Goal: Check status

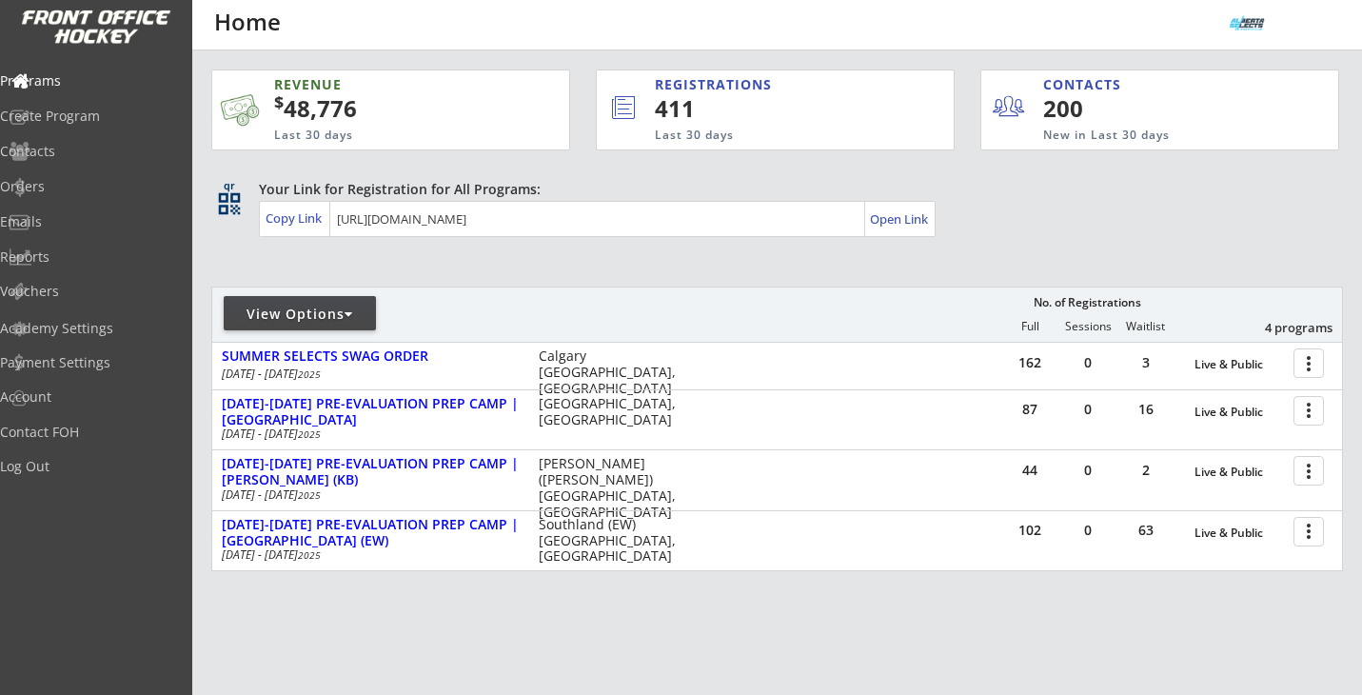
click at [344, 310] on div "View Options" at bounding box center [300, 313] width 152 height 19
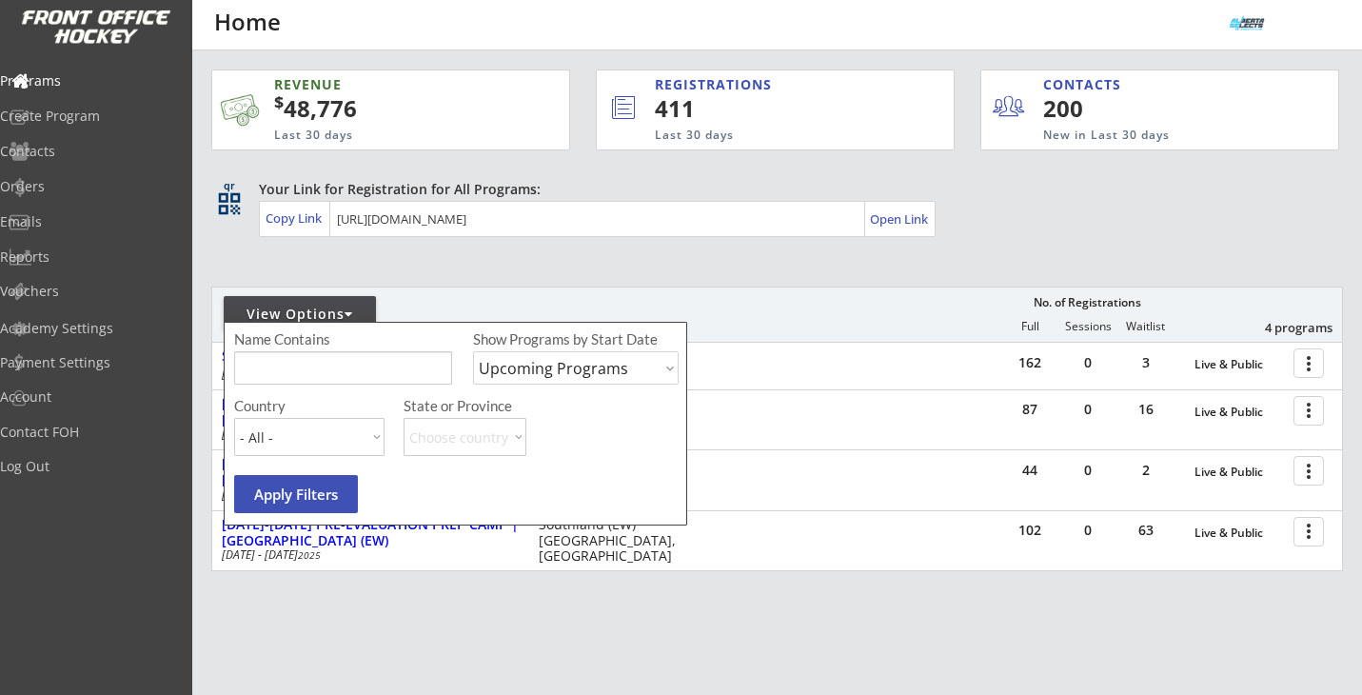
click at [446, 283] on div "REVENUE $ 48,776 Last 30 days REGISTRATIONS 411 Last 30 days CONTACTS 200 New i…" at bounding box center [776, 409] width 1131 height 719
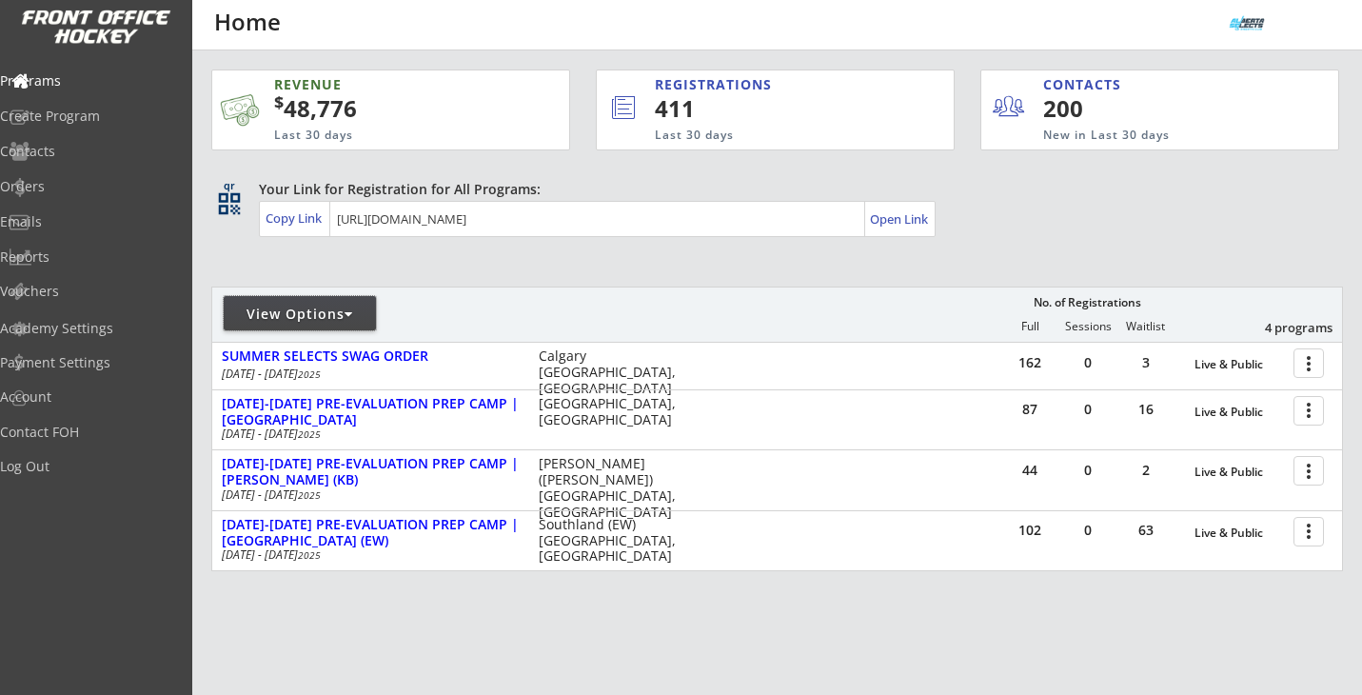
click at [352, 316] on div at bounding box center [348, 313] width 9 height 13
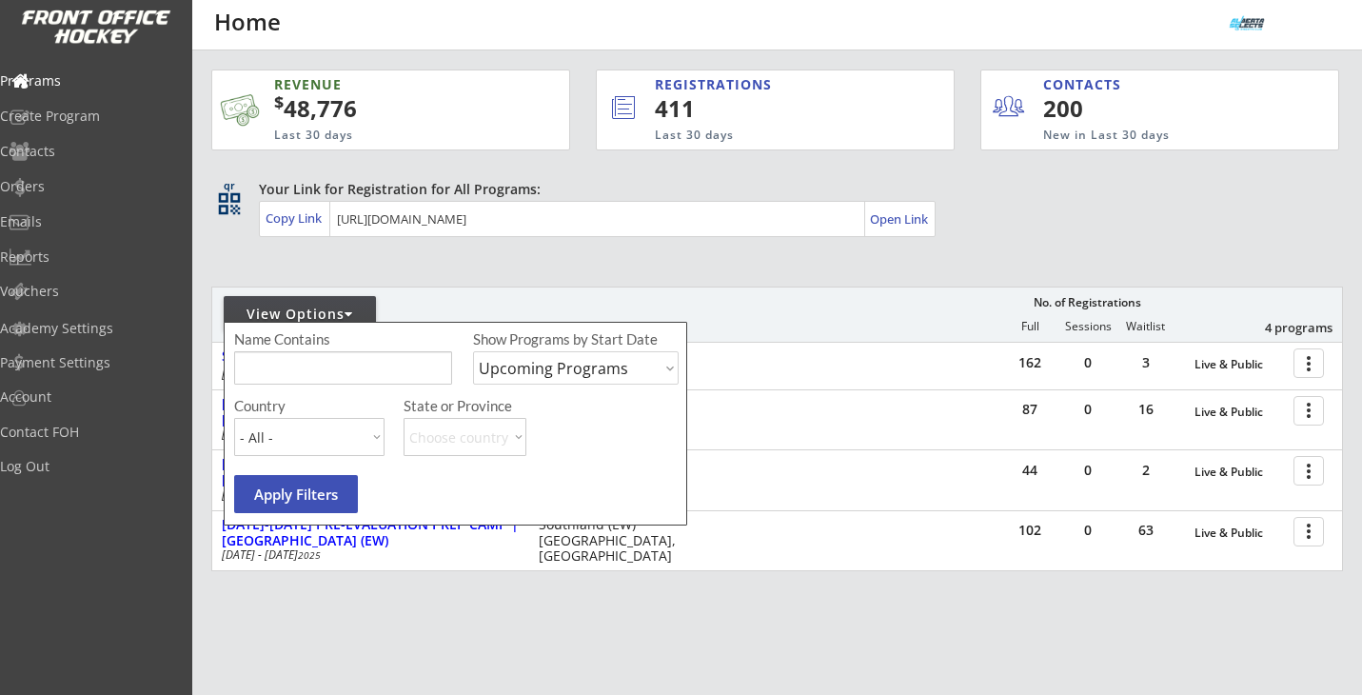
click at [546, 379] on select "Upcoming Programs Past Programs Specific Date Range" at bounding box center [576, 367] width 206 height 33
select select ""Specific Date Range""
click at [473, 351] on select "Upcoming Programs Past Programs Specific Date Range" at bounding box center [576, 367] width 206 height 33
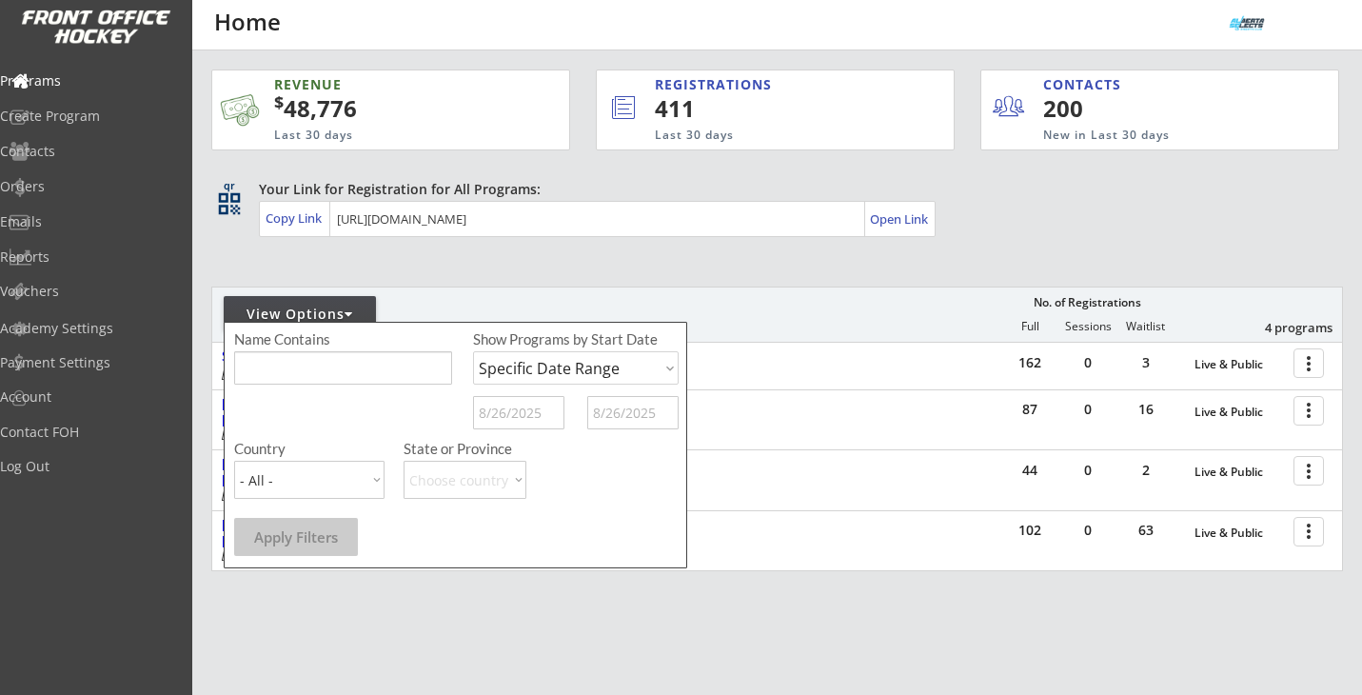
click at [528, 407] on input "text" at bounding box center [518, 412] width 91 height 33
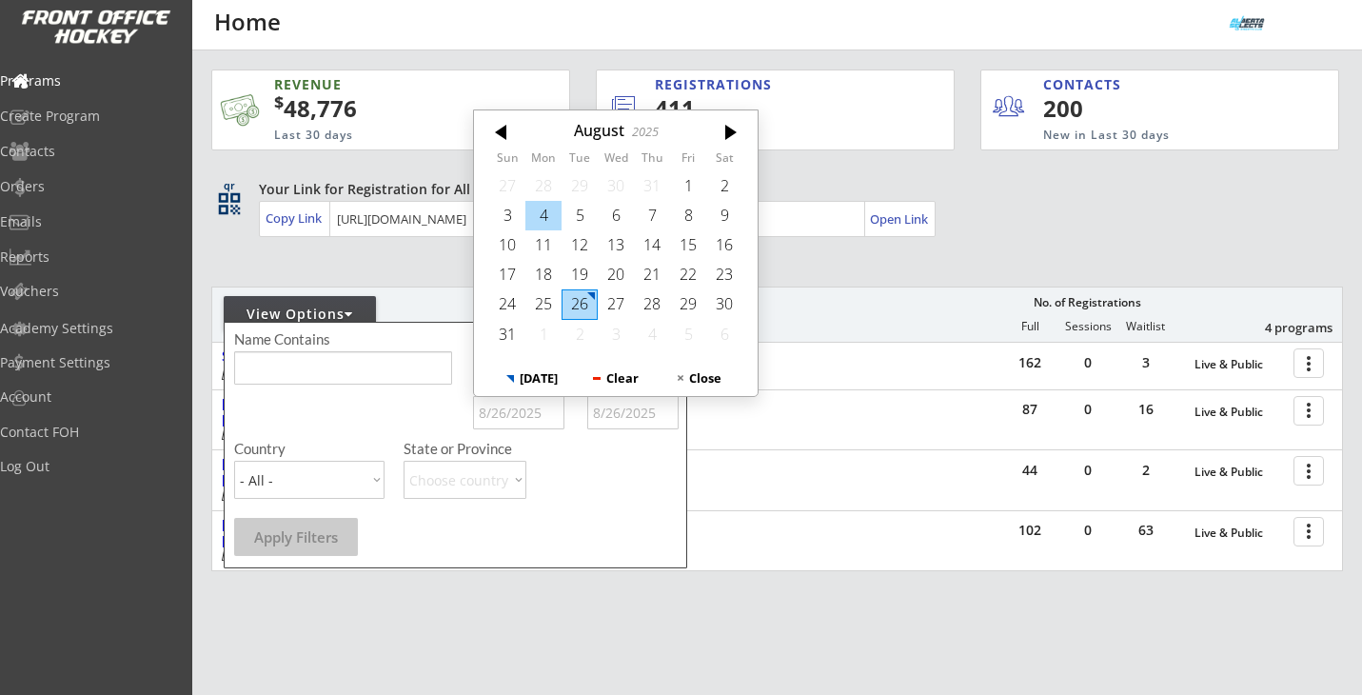
click at [542, 214] on div "4" at bounding box center [543, 215] width 36 height 29
type input "[DATE]"
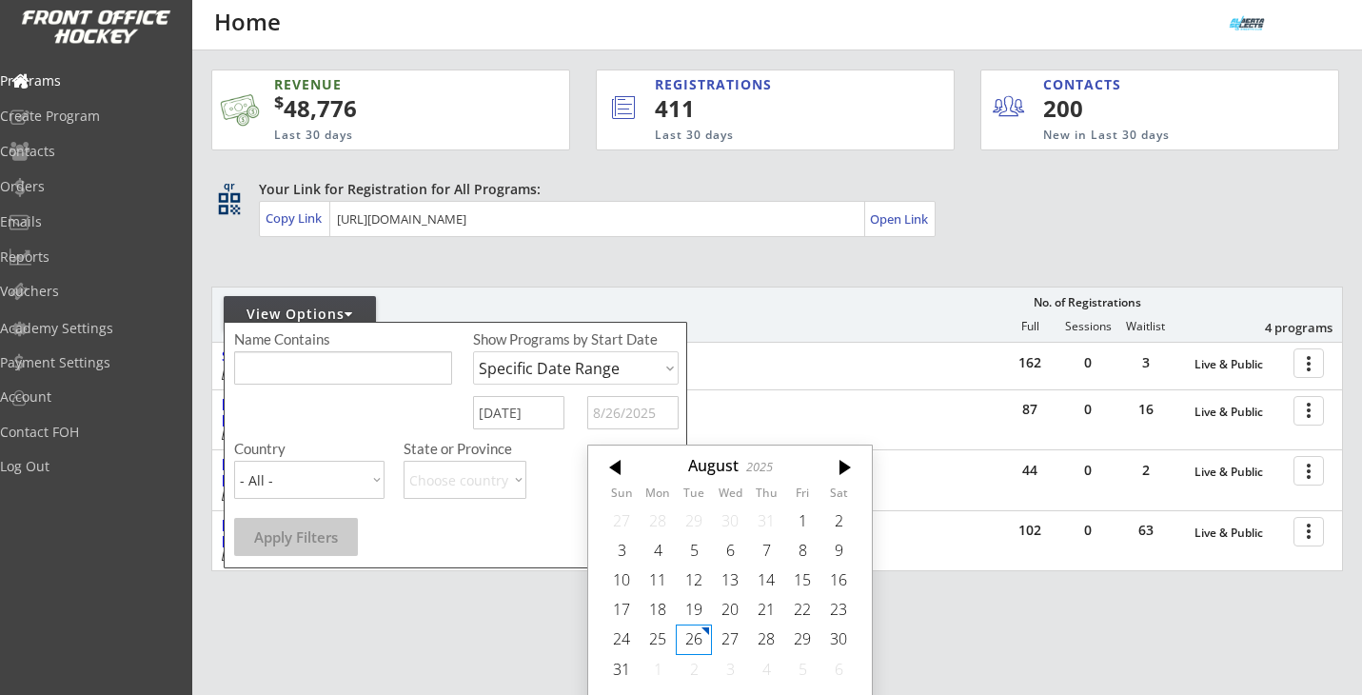
click at [619, 405] on input "text" at bounding box center [632, 412] width 91 height 33
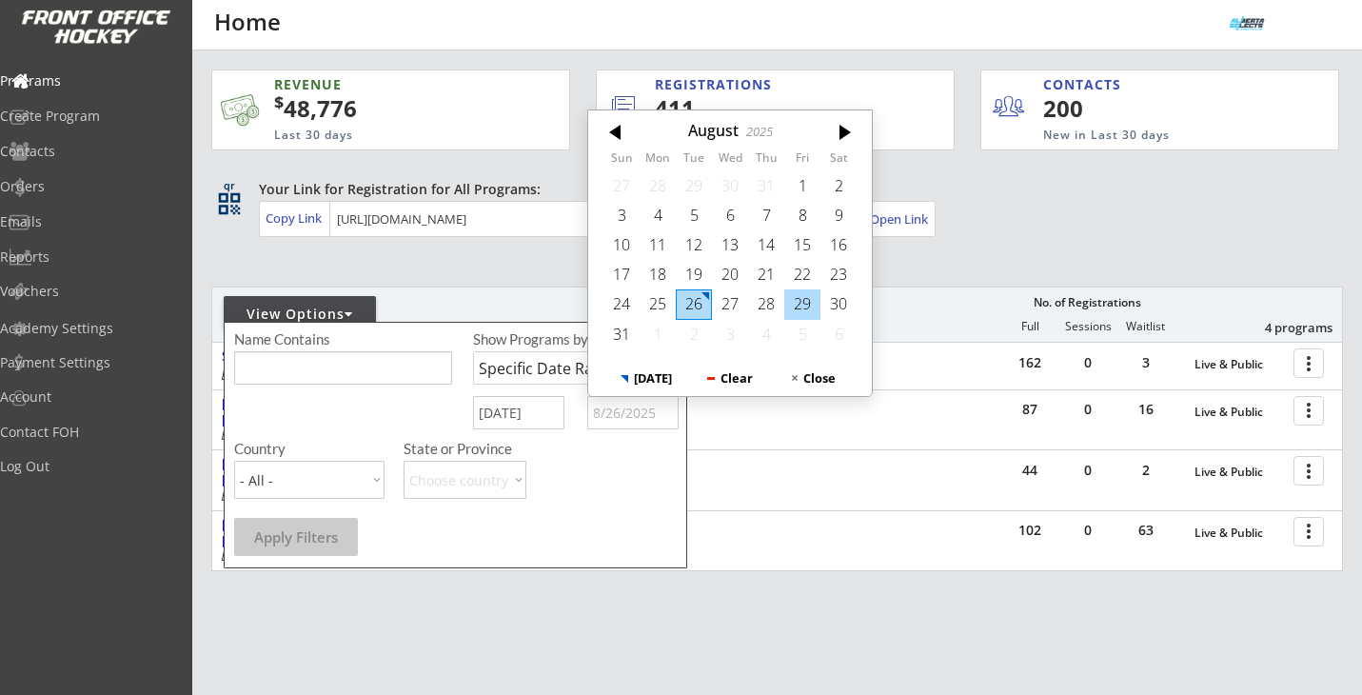
click at [795, 306] on div "29" at bounding box center [802, 303] width 36 height 29
type input "[DATE]"
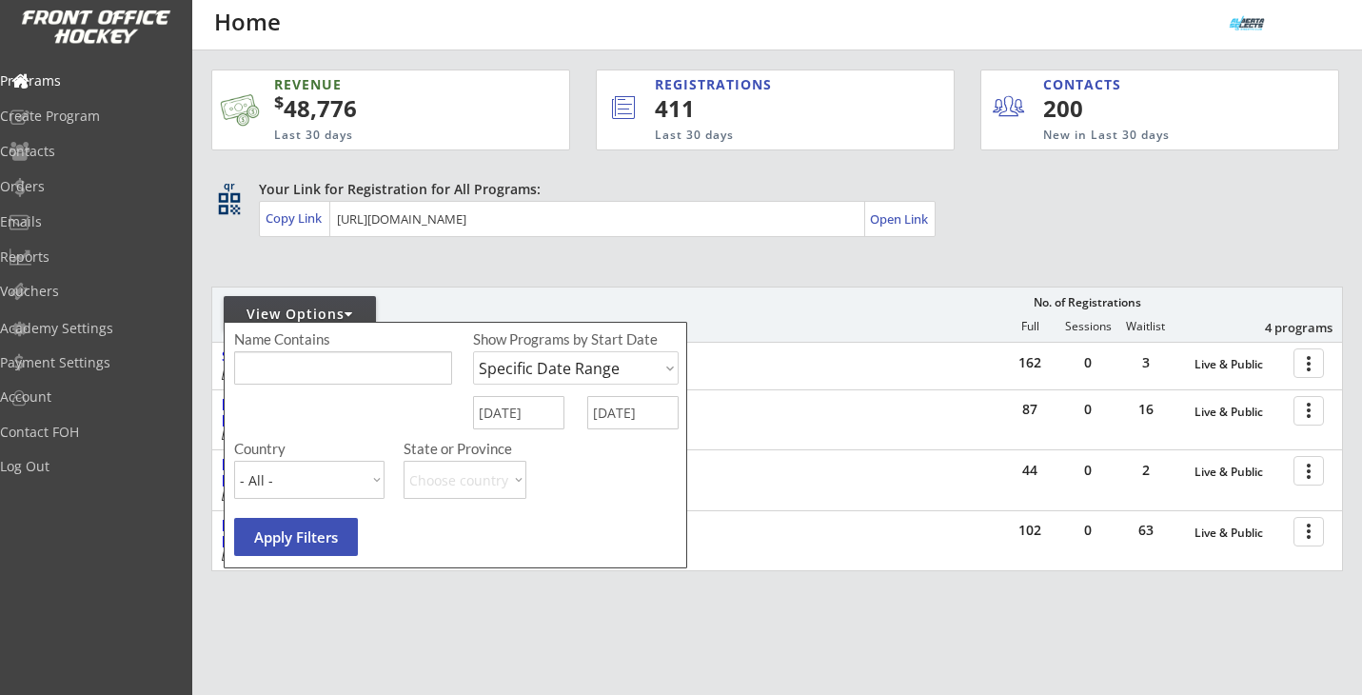
click at [1049, 226] on div "Your Link for Registration for All Programs: Copy Link Open Link" at bounding box center [801, 208] width 1084 height 57
